Goal: Task Accomplishment & Management: Manage account settings

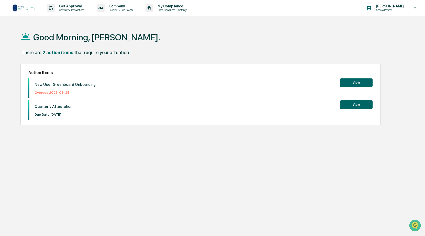
click at [349, 83] on button "View" at bounding box center [356, 82] width 33 height 9
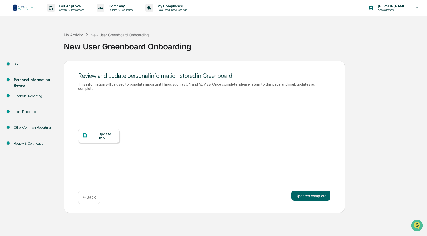
click at [104, 132] on div "Update Info" at bounding box center [106, 136] width 17 height 8
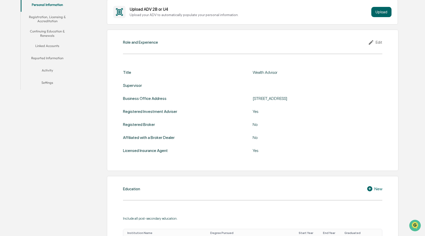
click at [375, 42] on icon at bounding box center [372, 42] width 8 height 6
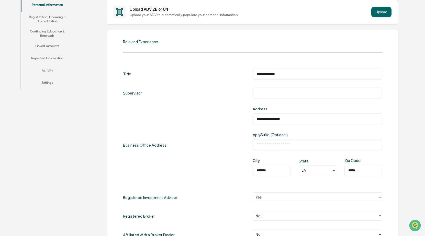
click at [264, 93] on input "text" at bounding box center [317, 92] width 122 height 5
click at [283, 93] on input "**********" at bounding box center [317, 92] width 122 height 5
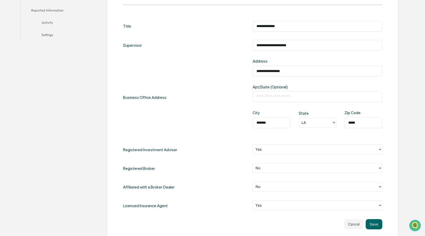
scroll to position [179, 0]
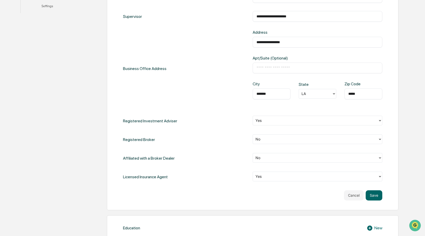
type input "**********"
click at [380, 120] on icon at bounding box center [380, 121] width 4 height 4
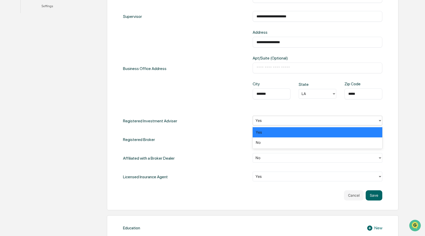
click at [380, 120] on icon at bounding box center [380, 121] width 4 height 4
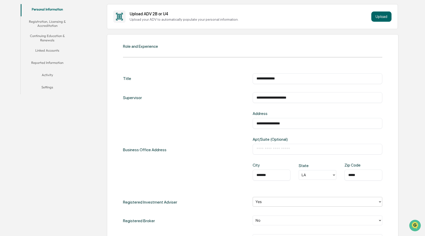
scroll to position [0, 0]
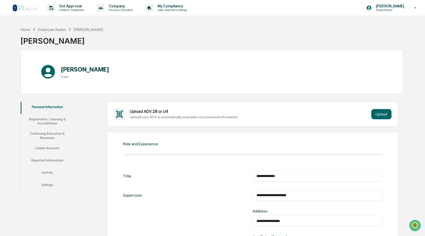
click at [48, 134] on button "Continuing Education & Renewals" at bounding box center [47, 135] width 53 height 15
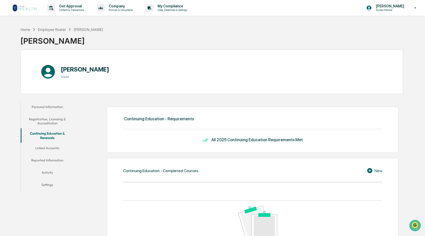
click at [40, 148] on button "Linked Accounts" at bounding box center [47, 149] width 53 height 12
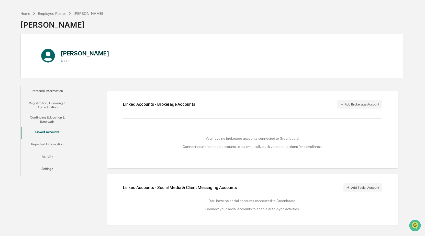
scroll to position [24, 0]
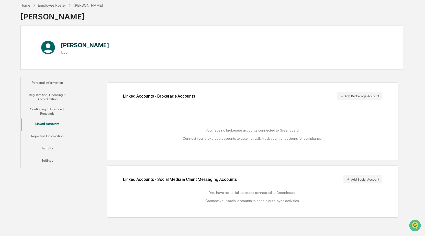
click at [55, 135] on button "Reported Information" at bounding box center [47, 137] width 53 height 12
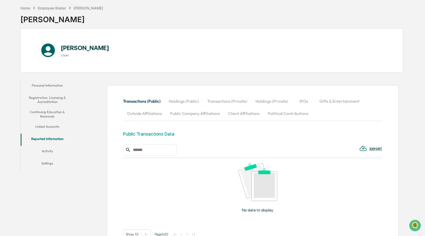
scroll to position [12, 0]
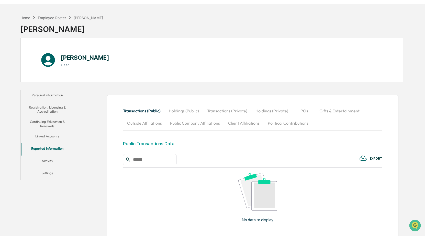
click at [185, 110] on button "Holdings (Public)" at bounding box center [184, 111] width 38 height 12
click at [138, 112] on button "Transactions (Public)" at bounding box center [144, 111] width 42 height 12
click at [202, 123] on button "Public Company Affiliations" at bounding box center [195, 123] width 58 height 12
click at [147, 124] on button "Outside Affiliations" at bounding box center [144, 123] width 43 height 12
click at [191, 124] on button "Public Company Affiliations" at bounding box center [195, 123] width 58 height 12
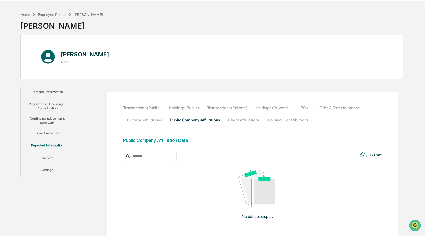
scroll to position [0, 0]
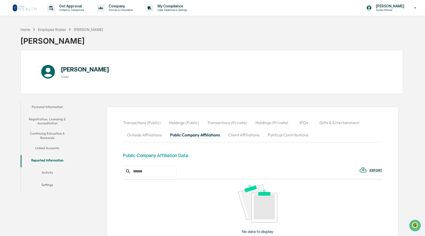
click at [238, 135] on button "Client Affiliations" at bounding box center [244, 135] width 40 height 12
click at [190, 135] on button "Public Company Affiliations" at bounding box center [195, 135] width 58 height 12
click at [232, 135] on button "Client Affiliations" at bounding box center [244, 135] width 40 height 12
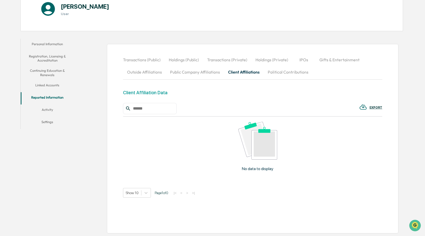
click at [50, 109] on button "Activity" at bounding box center [47, 111] width 53 height 12
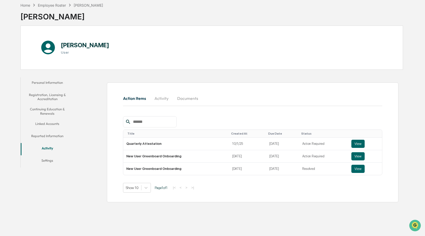
click at [45, 135] on button "Reported Information" at bounding box center [47, 137] width 53 height 12
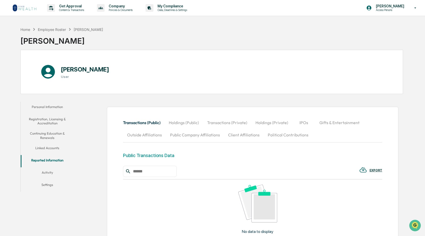
click at [47, 148] on button "Linked Accounts" at bounding box center [47, 149] width 53 height 12
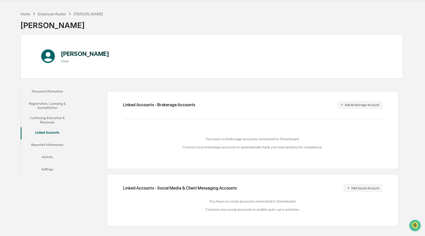
scroll to position [24, 0]
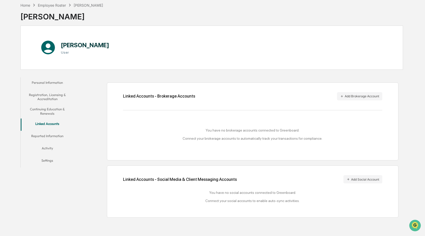
click at [45, 135] on button "Reported Information" at bounding box center [47, 137] width 53 height 12
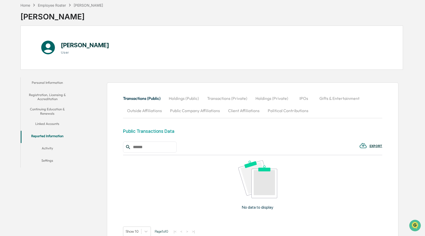
click at [145, 110] on button "Outside Affiliations" at bounding box center [144, 111] width 43 height 12
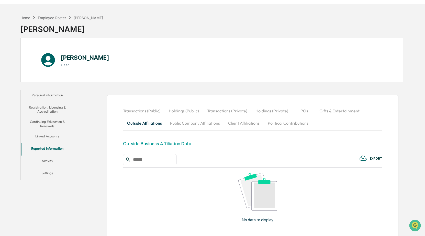
scroll to position [37, 0]
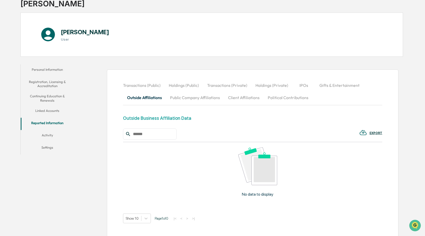
click at [159, 136] on input "text" at bounding box center [152, 134] width 43 height 7
click at [141, 118] on div "Outside Business Affiliation Data" at bounding box center [157, 118] width 68 height 5
drag, startPoint x: 123, startPoint y: 118, endPoint x: 192, endPoint y: 118, distance: 69.0
click at [192, 118] on div "Outside Business Affiliation Data" at bounding box center [252, 122] width 259 height 13
drag, startPoint x: 192, startPoint y: 118, endPoint x: 214, endPoint y: 127, distance: 23.4
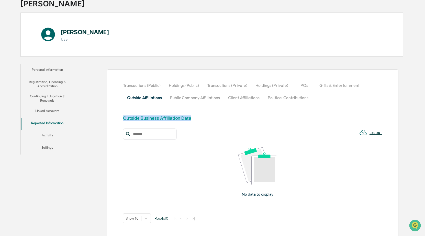
click at [214, 127] on div "Outside Business Affiliation Data" at bounding box center [252, 122] width 259 height 13
click at [229, 129] on div "EXPORT" at bounding box center [252, 134] width 259 height 11
click at [48, 136] on button "Activity" at bounding box center [47, 136] width 53 height 12
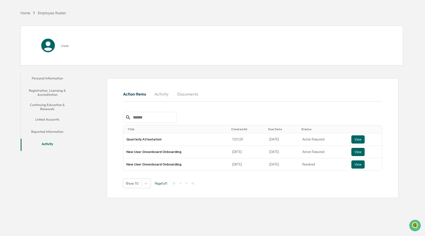
scroll to position [24, 0]
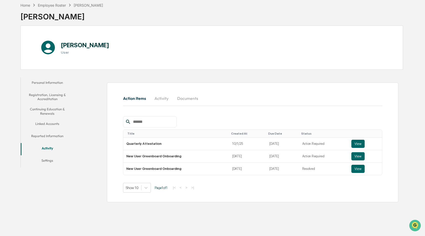
click at [51, 161] on button "Settings" at bounding box center [47, 161] width 53 height 12
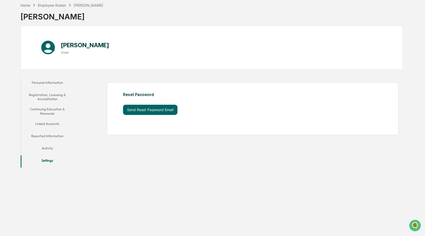
click at [49, 84] on button "Personal Information" at bounding box center [47, 83] width 53 height 12
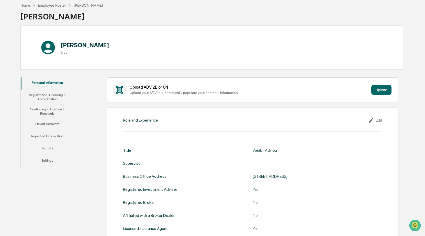
click at [263, 164] on div at bounding box center [318, 163] width 130 height 5
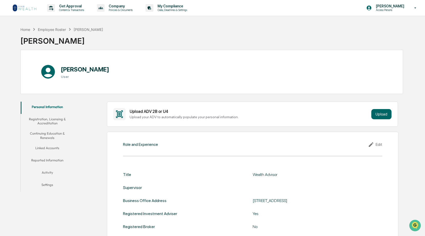
click at [376, 144] on div "Edit" at bounding box center [375, 145] width 14 height 6
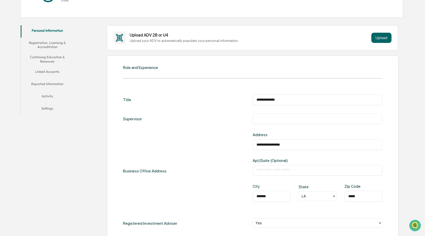
scroll to position [77, 0]
click at [266, 118] on input "text" at bounding box center [317, 118] width 122 height 5
type input "**********"
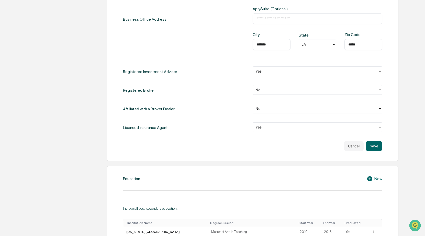
scroll to position [256, 0]
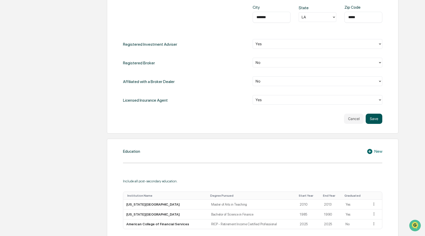
click at [375, 119] on button "Save" at bounding box center [373, 119] width 17 height 10
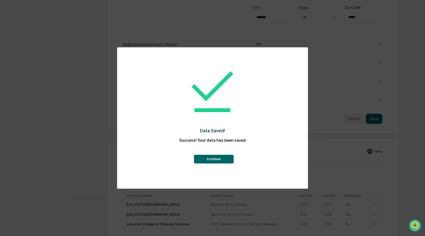
click at [212, 160] on button "Continue" at bounding box center [214, 159] width 40 height 9
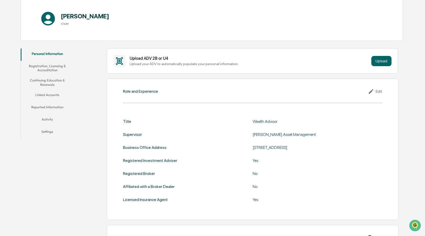
scroll to position [0, 0]
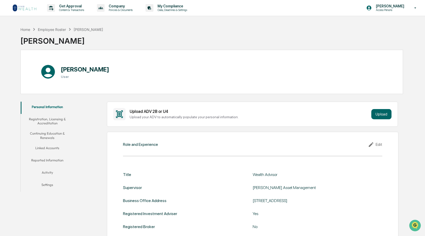
click at [47, 121] on button "Registration, Licensing & Accreditation" at bounding box center [47, 121] width 53 height 15
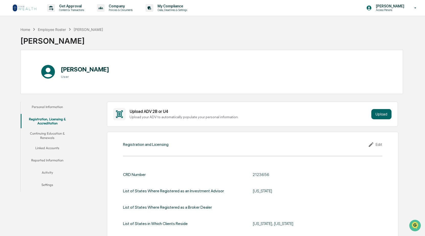
click at [54, 135] on button "Continuing Education & Renewals" at bounding box center [47, 135] width 53 height 15
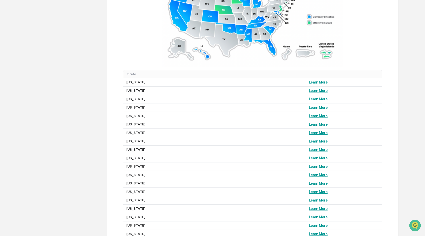
scroll to position [383, 0]
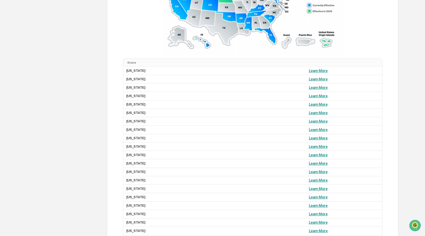
click at [243, 30] on img at bounding box center [252, 6] width 181 height 97
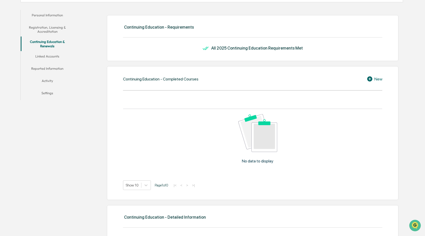
scroll to position [77, 0]
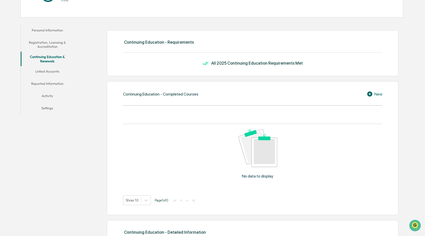
click at [50, 71] on button "Linked Accounts" at bounding box center [47, 72] width 53 height 12
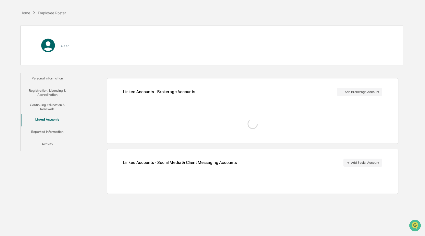
scroll to position [24, 0]
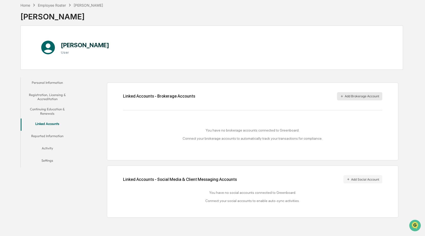
click at [358, 96] on button "Add Brokerage Account" at bounding box center [359, 96] width 45 height 8
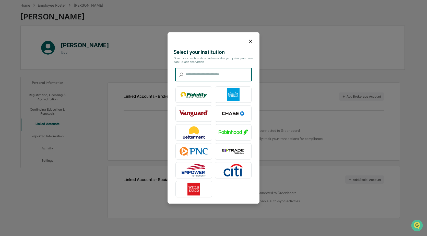
click at [231, 93] on img at bounding box center [233, 94] width 29 height 13
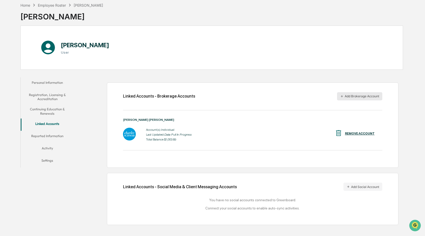
click at [349, 97] on button "Add Brokerage Account" at bounding box center [359, 96] width 45 height 8
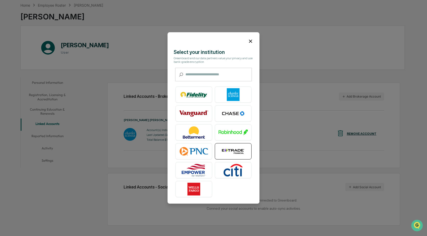
click at [222, 150] on img at bounding box center [233, 151] width 29 height 13
click at [248, 41] on icon at bounding box center [251, 41] width 6 height 6
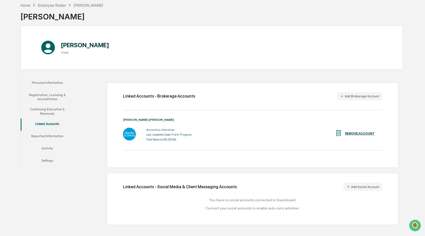
click at [55, 137] on button "Reported Information" at bounding box center [47, 137] width 53 height 12
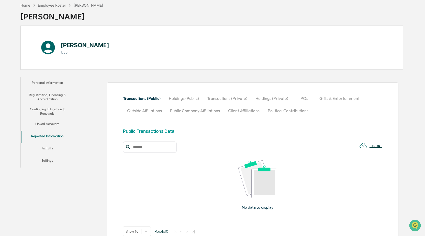
click at [149, 111] on button "Outside Affiliations" at bounding box center [144, 111] width 43 height 12
click at [365, 146] on img at bounding box center [363, 146] width 8 height 8
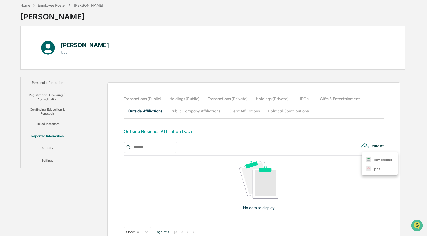
click at [327, 144] on div at bounding box center [213, 118] width 427 height 236
click at [364, 147] on img at bounding box center [363, 146] width 8 height 8
click at [375, 169] on p "pdf" at bounding box center [377, 168] width 6 height 5
click at [147, 147] on div at bounding box center [213, 118] width 427 height 236
click at [139, 148] on input "text" at bounding box center [152, 147] width 43 height 7
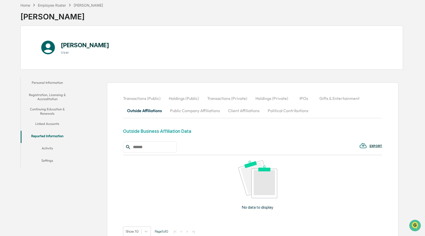
click at [138, 148] on input "text" at bounding box center [152, 147] width 43 height 7
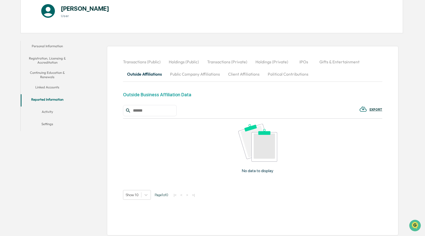
scroll to position [63, 0]
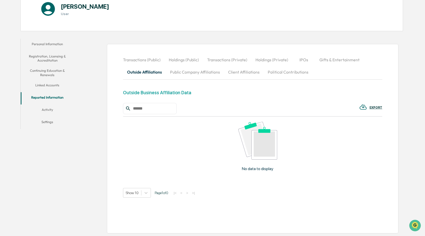
click at [249, 146] on img at bounding box center [257, 141] width 39 height 38
drag, startPoint x: 250, startPoint y: 147, endPoint x: 181, endPoint y: 171, distance: 72.9
click at [181, 171] on div "No data to display" at bounding box center [257, 149] width 269 height 64
click at [377, 108] on div "EXPORT" at bounding box center [375, 108] width 13 height 4
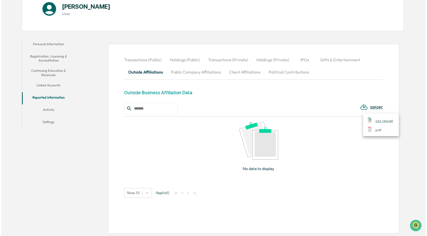
scroll to position [63, 0]
click at [367, 108] on div at bounding box center [213, 118] width 427 height 236
click at [363, 108] on img at bounding box center [363, 107] width 8 height 8
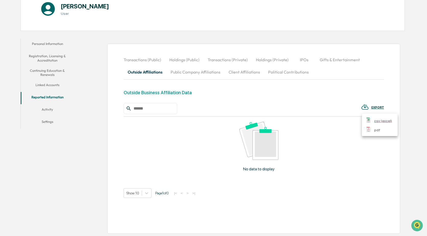
click at [375, 130] on p "pdf" at bounding box center [377, 130] width 6 height 5
click at [376, 120] on p "csv (excel)" at bounding box center [383, 120] width 18 height 5
click at [147, 71] on div at bounding box center [213, 118] width 427 height 236
click at [145, 109] on input "text" at bounding box center [152, 108] width 43 height 7
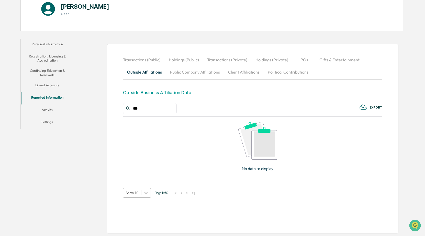
type input "***"
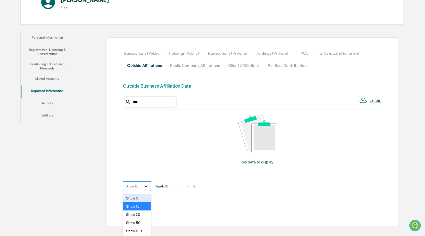
click at [146, 194] on body "Get Approval Content & Transactions Company Policies & Documents My Compliance …" at bounding box center [212, 79] width 425 height 299
click at [138, 201] on div "Show 5" at bounding box center [137, 198] width 28 height 8
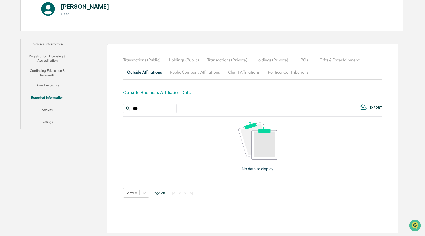
click at [372, 107] on div "EXPORT" at bounding box center [375, 108] width 13 height 4
click at [377, 129] on p "pdf" at bounding box center [377, 130] width 6 height 5
click at [44, 109] on div at bounding box center [213, 118] width 427 height 236
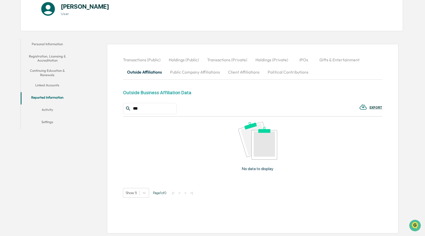
click at [49, 110] on button "Activity" at bounding box center [47, 111] width 53 height 12
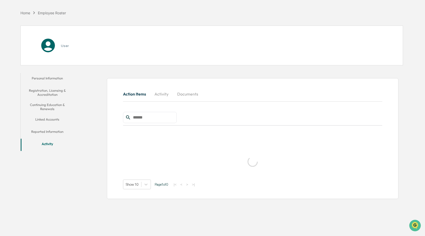
scroll to position [24, 0]
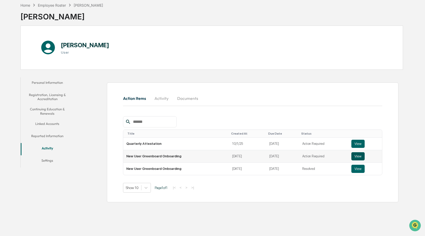
click at [356, 156] on button "View" at bounding box center [357, 156] width 13 height 8
click at [354, 143] on button "View" at bounding box center [357, 144] width 13 height 8
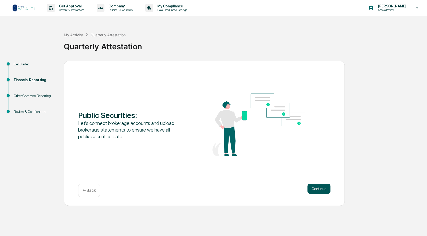
click at [320, 189] on button "Continue" at bounding box center [319, 189] width 23 height 10
